Goal: Task Accomplishment & Management: Use online tool/utility

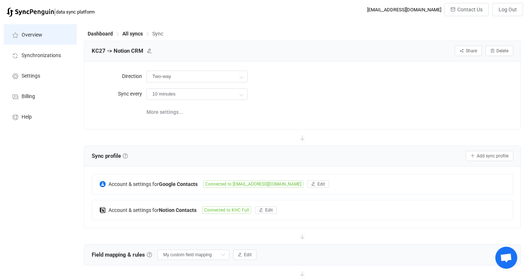
click at [38, 27] on li "Overview" at bounding box center [40, 34] width 73 height 20
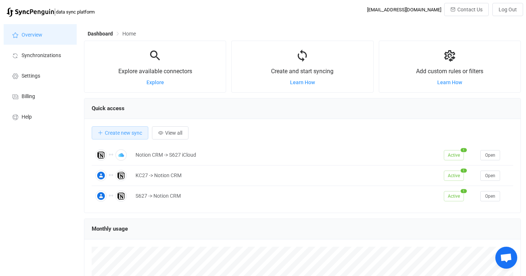
scroll to position [1, 0]
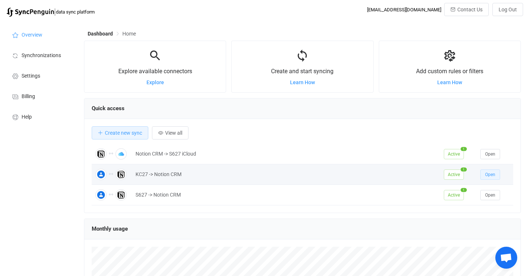
click at [485, 177] on button "Open" at bounding box center [491, 174] width 20 height 10
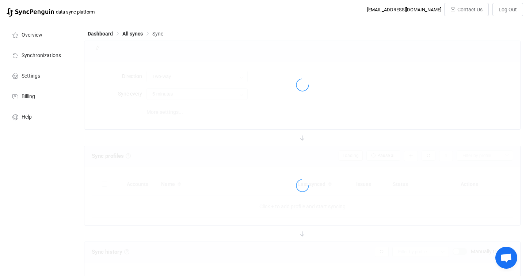
type input "10 minutes"
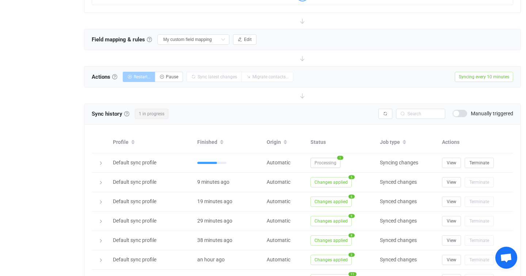
scroll to position [213, 0]
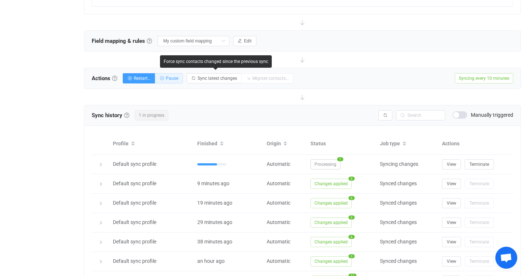
click at [177, 79] on span "Pause" at bounding box center [172, 78] width 12 height 5
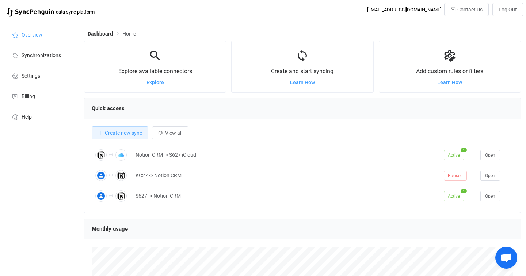
scroll to position [142, 437]
click at [42, 37] on li "Overview" at bounding box center [40, 34] width 73 height 20
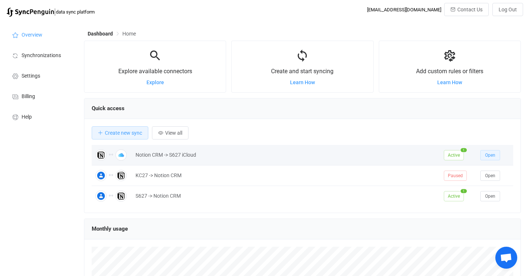
click at [492, 154] on span "Open" at bounding box center [490, 154] width 10 height 5
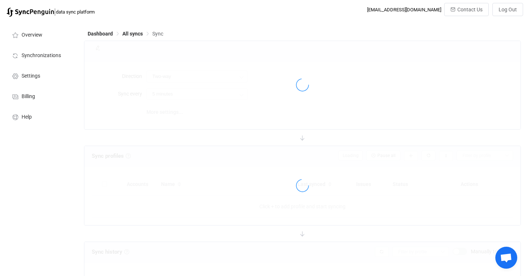
type input "10 minutes"
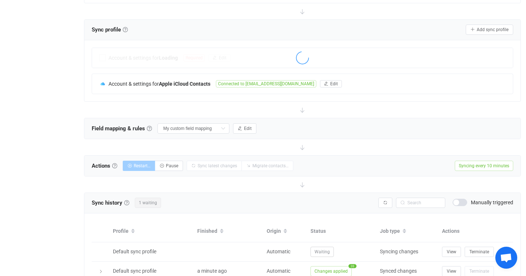
scroll to position [127, 0]
click at [178, 164] on span "Pause" at bounding box center [172, 164] width 12 height 5
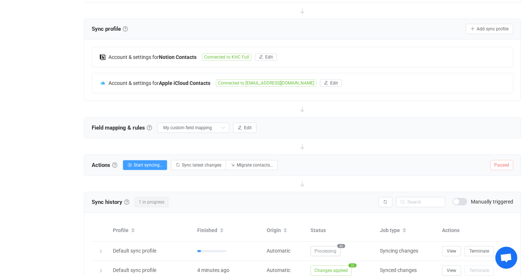
scroll to position [0, 0]
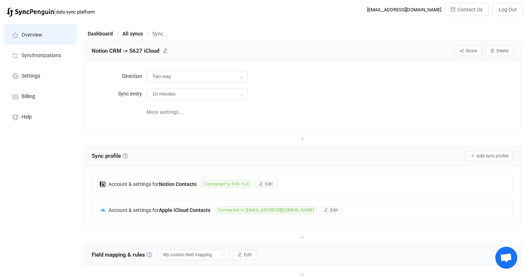
click at [35, 34] on span "Overview" at bounding box center [32, 35] width 21 height 6
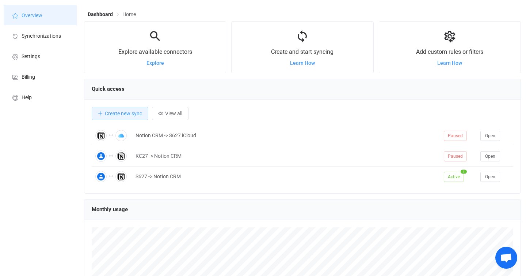
scroll to position [20, 0]
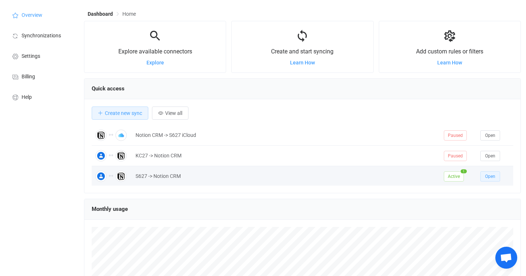
click at [482, 175] on button "Open" at bounding box center [491, 176] width 20 height 10
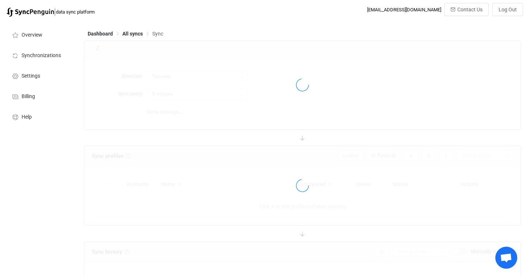
type input "10 minutes"
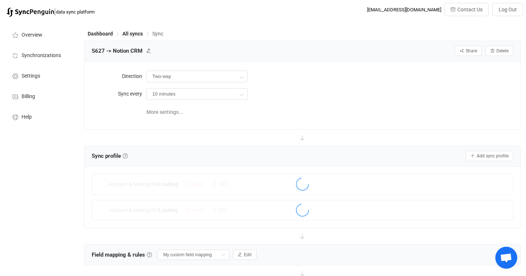
scroll to position [192, 0]
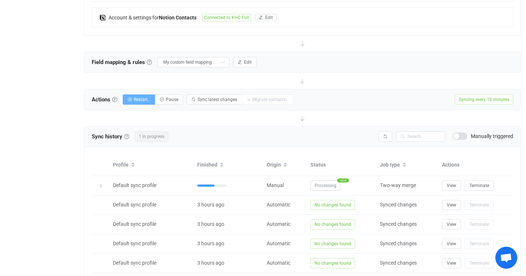
click at [145, 101] on button "Restart…" at bounding box center [139, 99] width 33 height 10
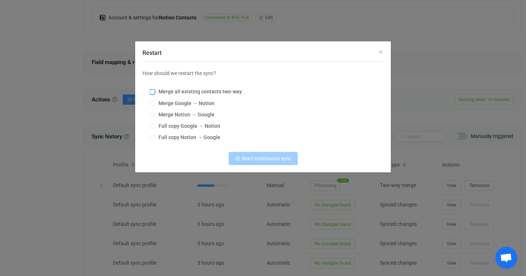
click at [156, 92] on span "Merge all existing contacts two-way" at bounding box center [198, 91] width 87 height 6
click at [155, 92] on input "Merge all existing contacts two-way" at bounding box center [152, 92] width 5 height 6
radio input "true"
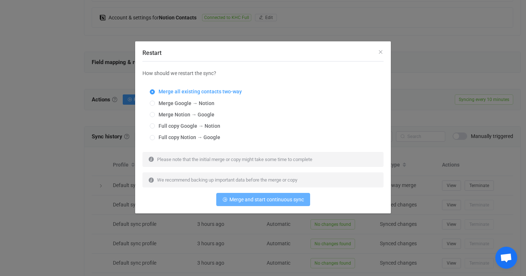
click at [294, 200] on span "Merge and start continuous sync" at bounding box center [267, 199] width 75 height 6
